Goal: Task Accomplishment & Management: Manage account settings

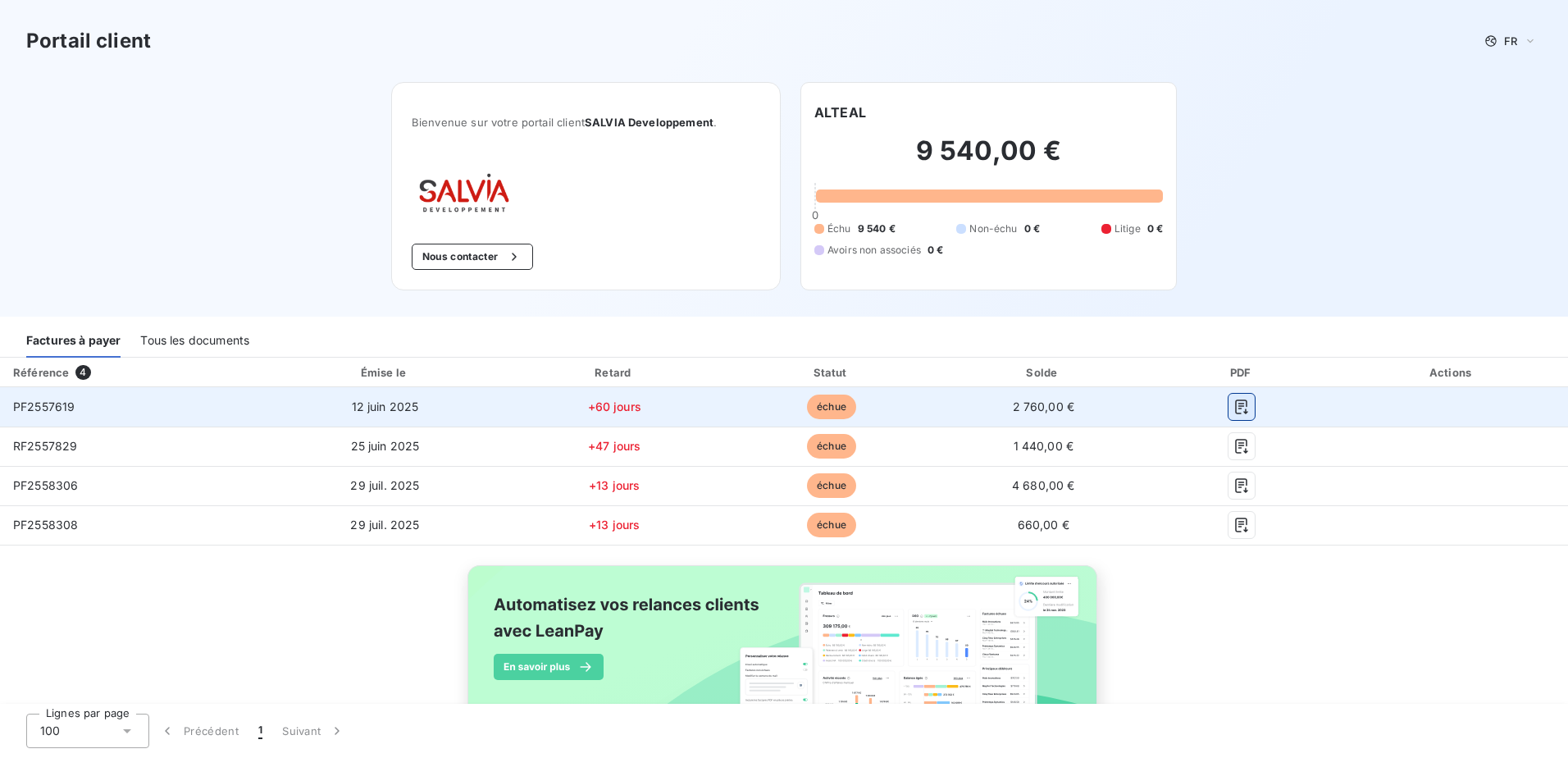
click at [1233, 407] on icon "button" at bounding box center [1241, 406] width 17 height 17
click at [1233, 405] on icon "button" at bounding box center [1241, 406] width 17 height 17
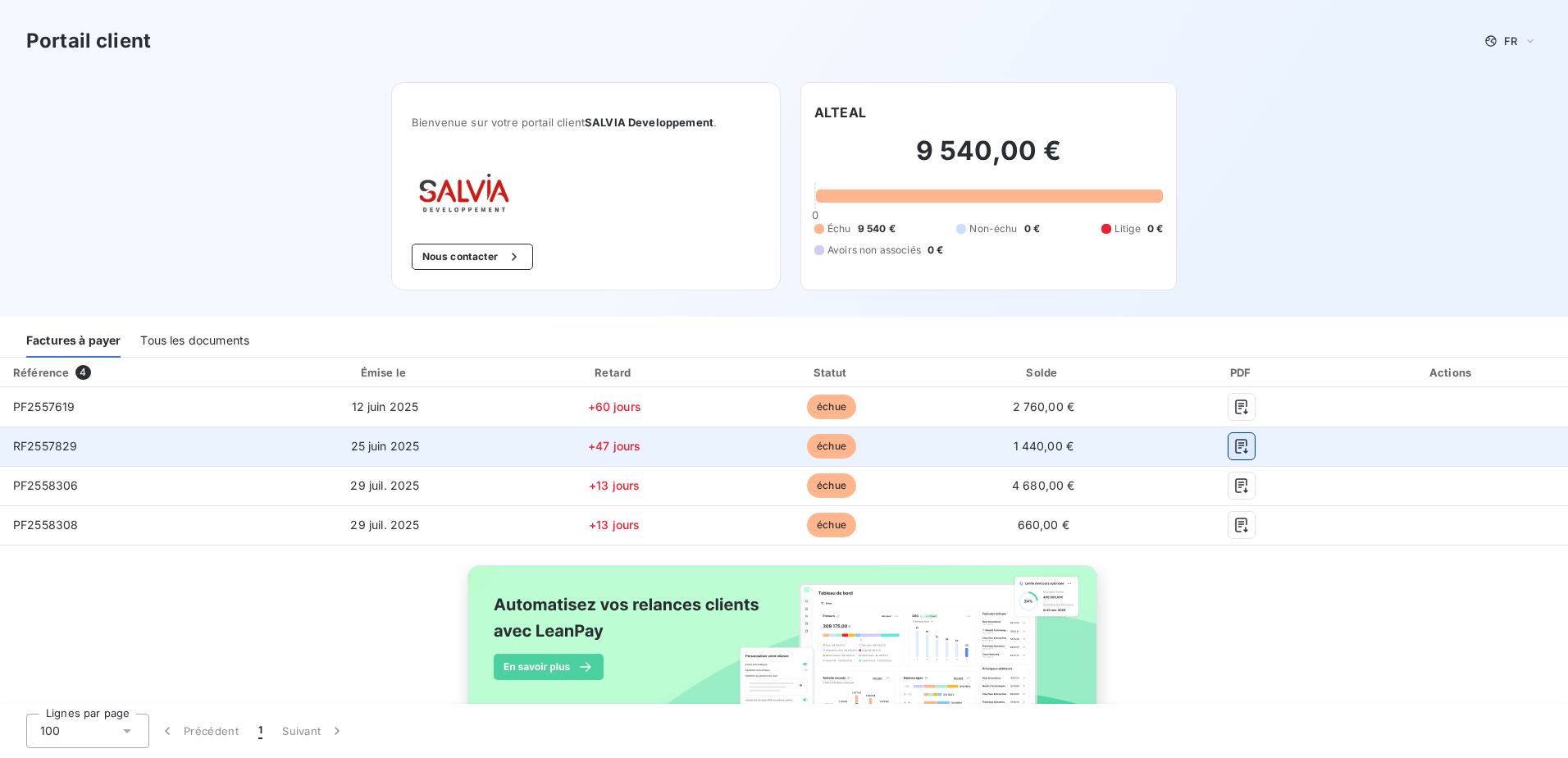
click at [1239, 439] on icon "button" at bounding box center [1241, 446] width 17 height 17
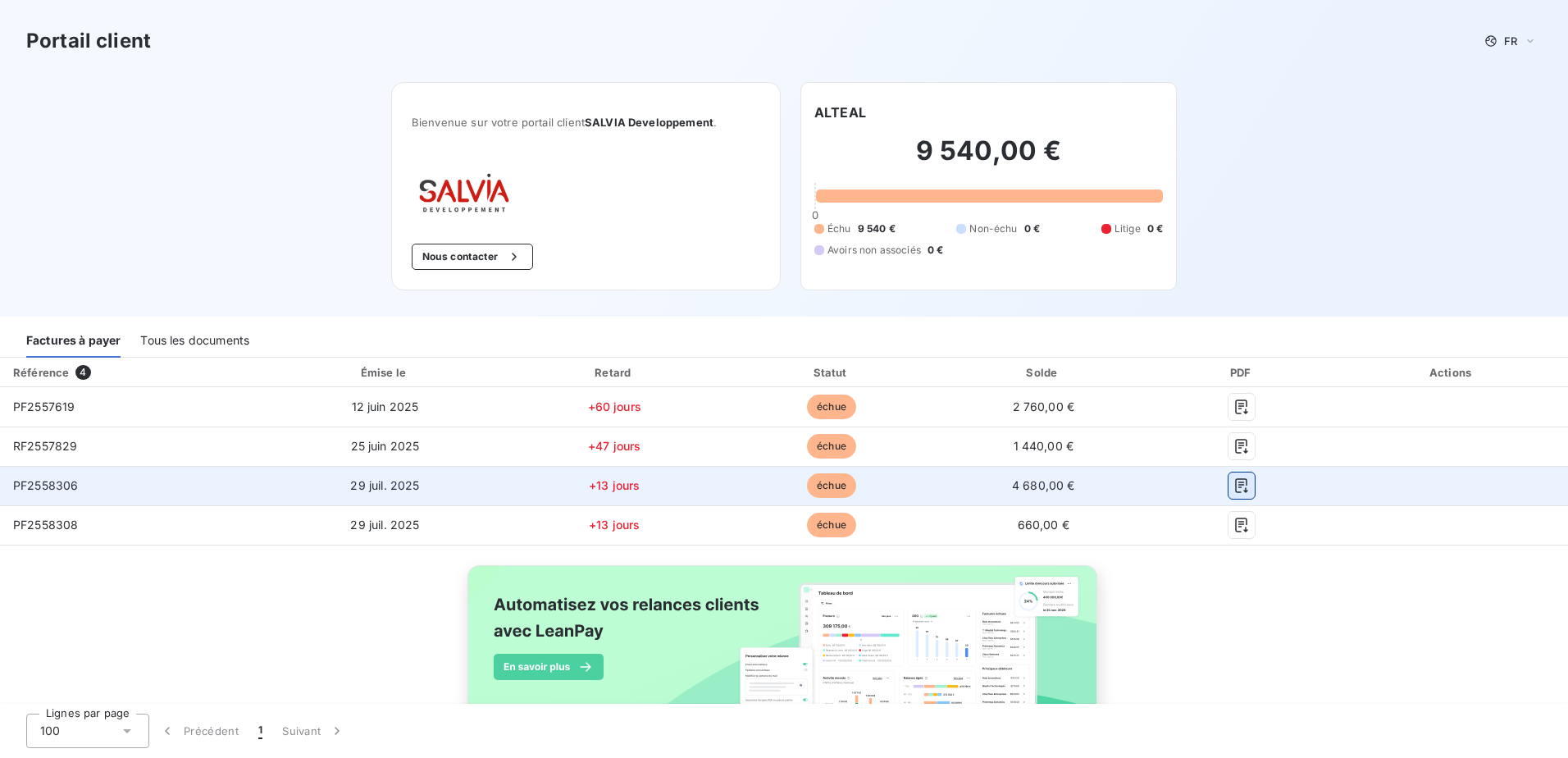
click at [1233, 484] on icon "button" at bounding box center [1241, 485] width 17 height 17
click at [1236, 488] on icon "button" at bounding box center [1242, 485] width 13 height 15
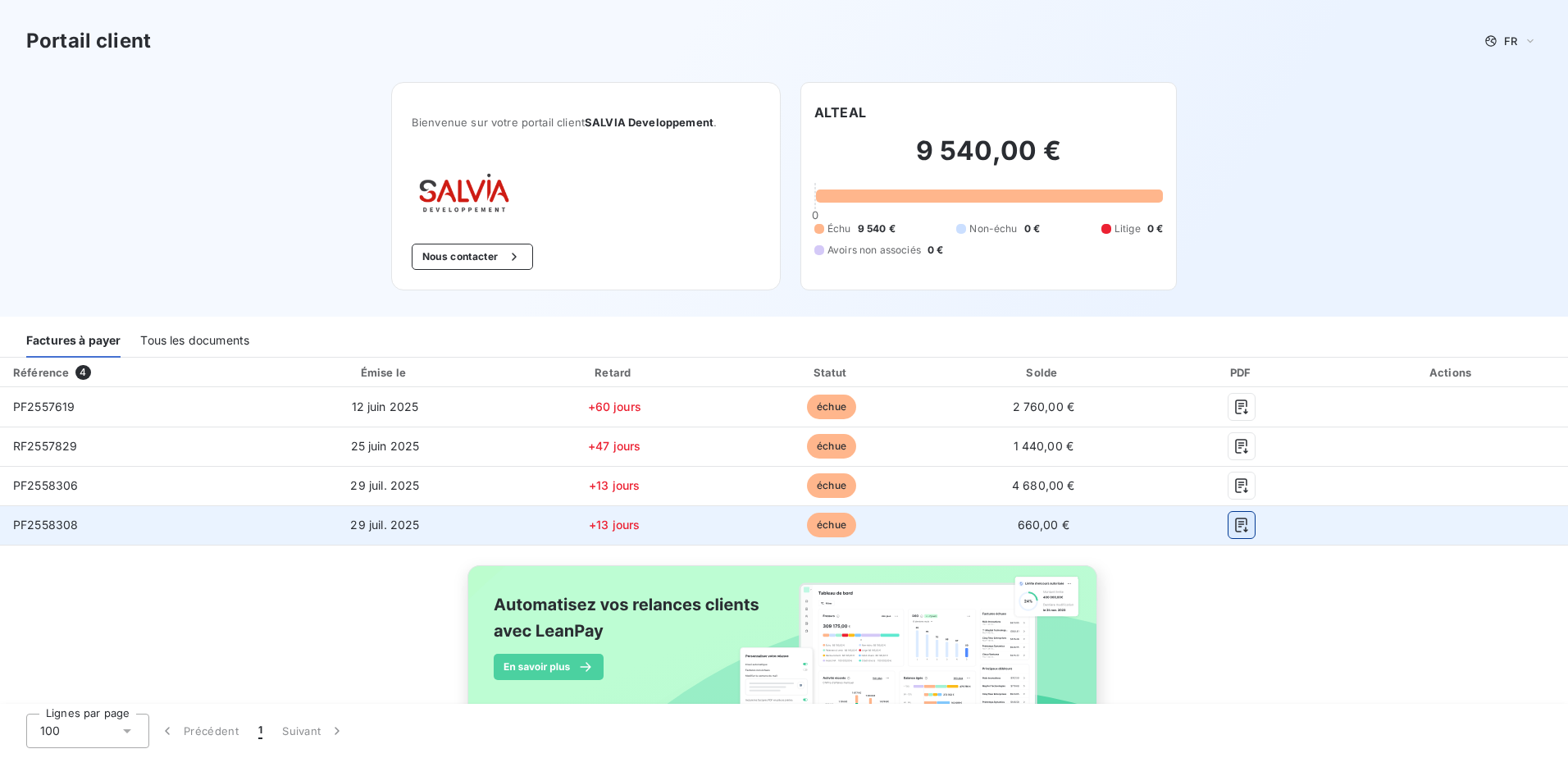
click at [1228, 531] on button "button" at bounding box center [1241, 524] width 26 height 26
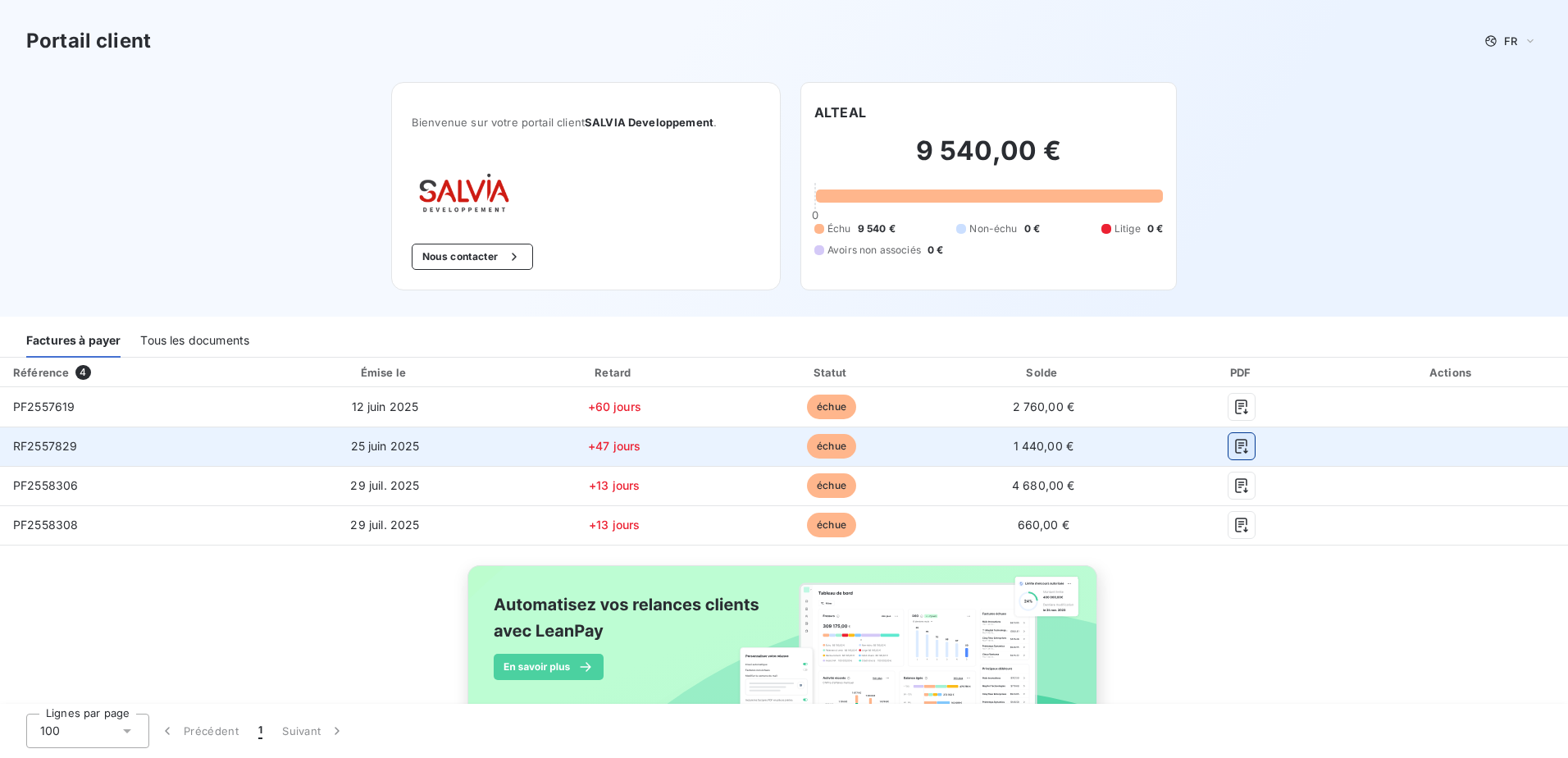
click at [1233, 444] on icon "button" at bounding box center [1241, 446] width 17 height 17
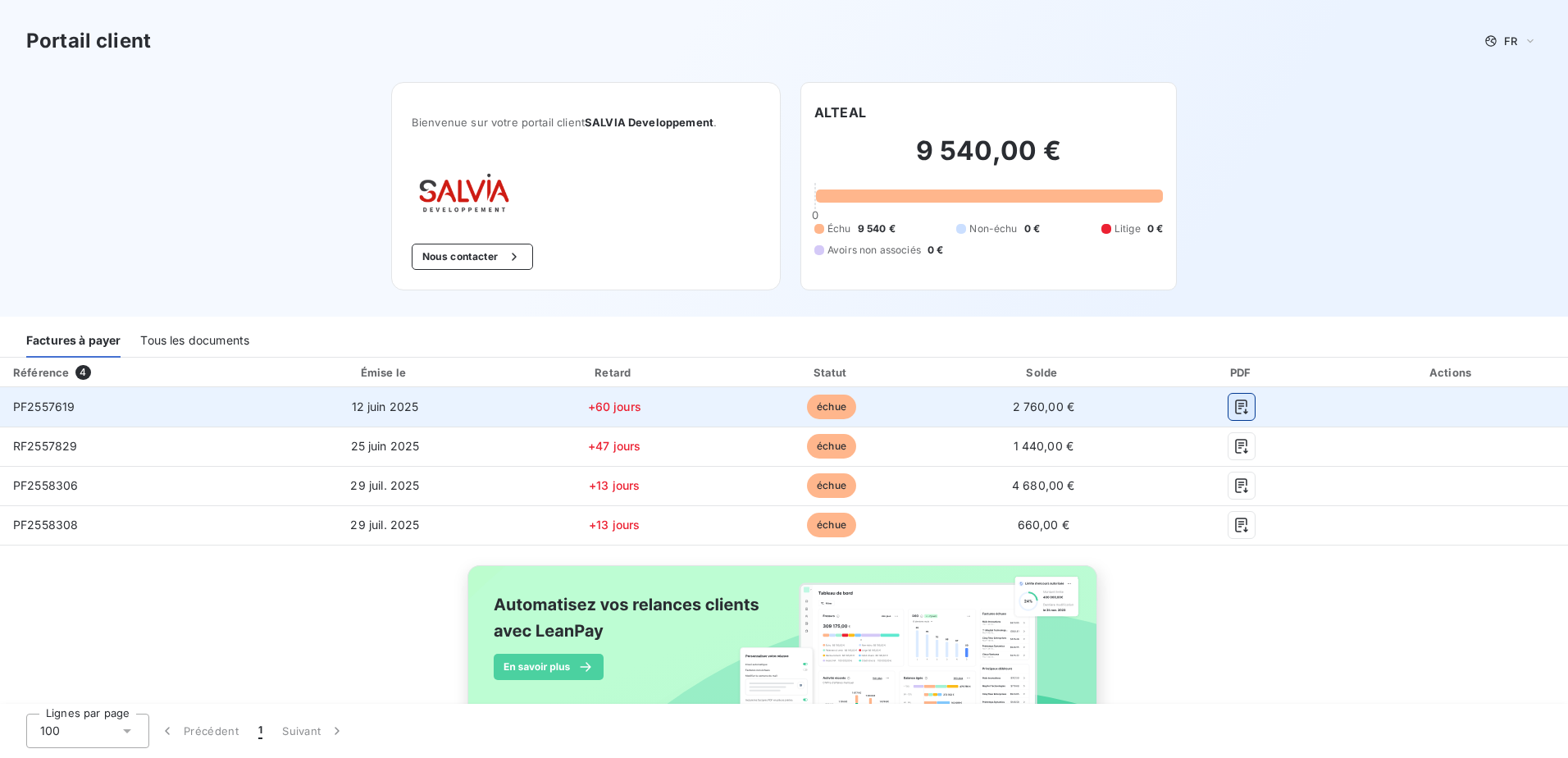
click at [1234, 407] on icon "button" at bounding box center [1241, 406] width 17 height 17
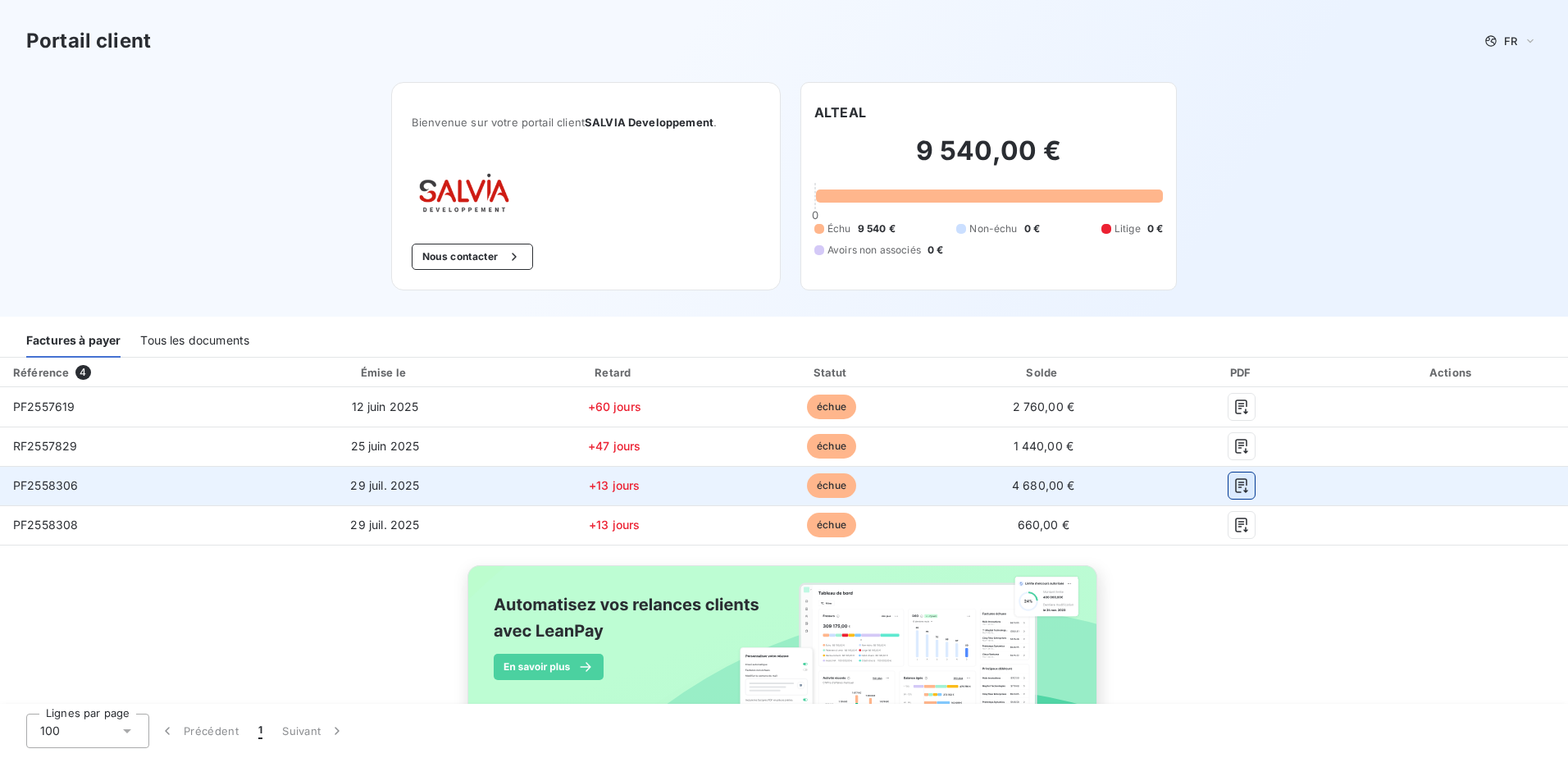
click at [1236, 487] on icon "button" at bounding box center [1242, 485] width 13 height 15
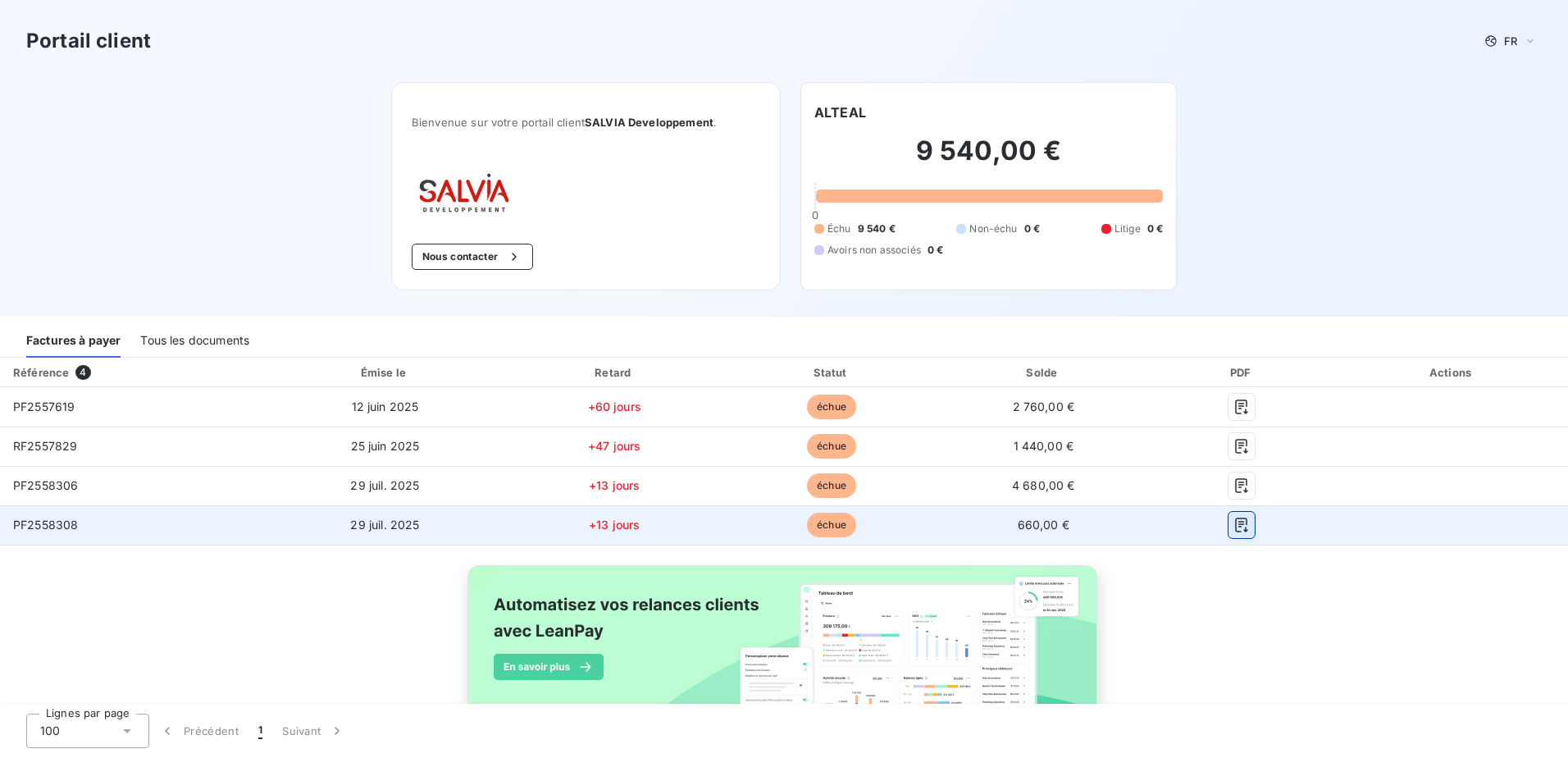
click at [1236, 532] on icon "button" at bounding box center [1242, 524] width 13 height 15
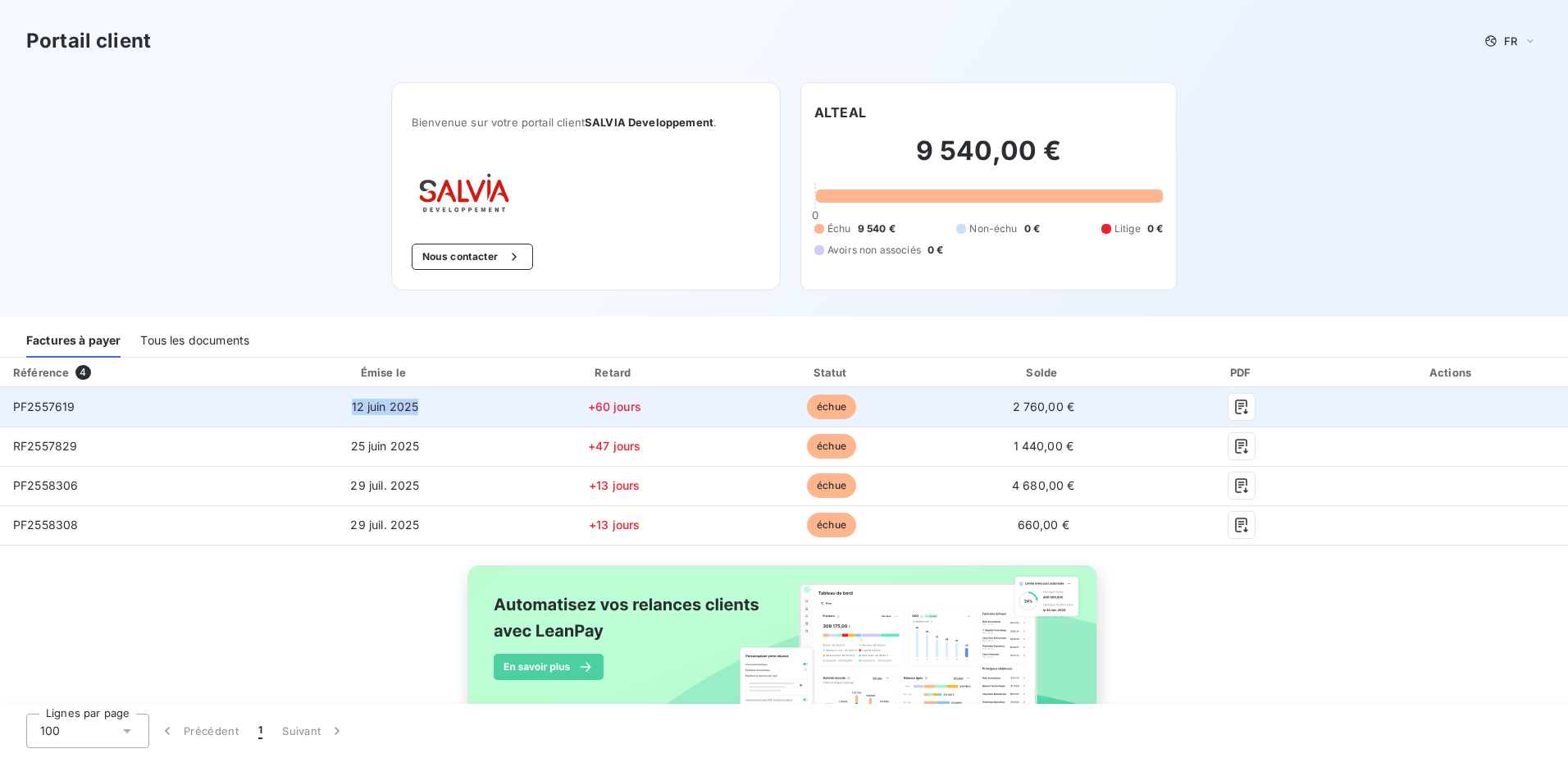
drag, startPoint x: 347, startPoint y: 407, endPoint x: 493, endPoint y: 413, distance: 146.1
click at [493, 413] on td "12 juin 2025" at bounding box center [386, 406] width 240 height 39
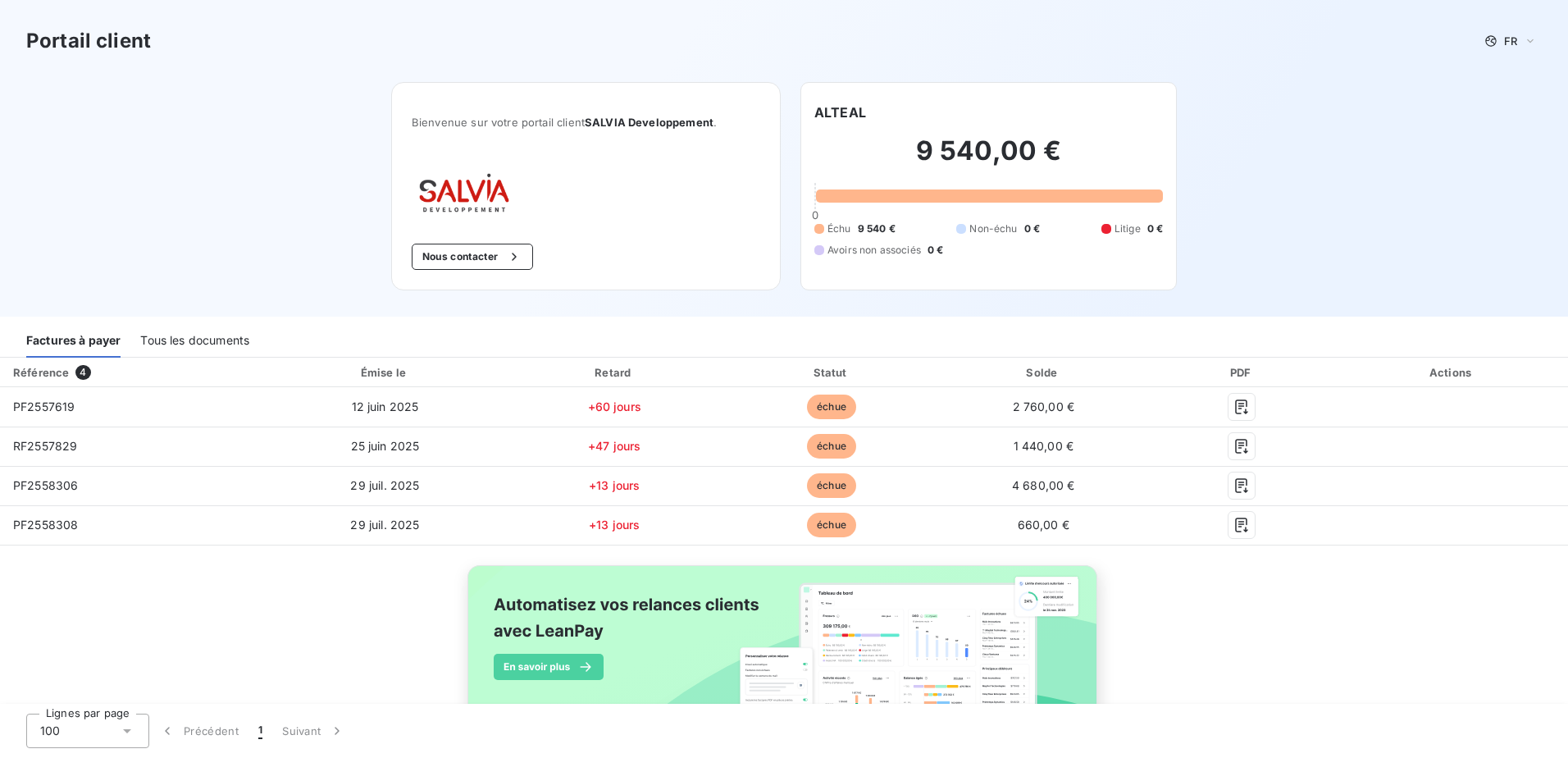
click at [351, 627] on div "Référence 4 Émise le Retard Statut Solde PDF Actions PF2557619 [DATE] +60 jours…" at bounding box center [784, 562] width 1568 height 409
